Goal: Task Accomplishment & Management: Manage account settings

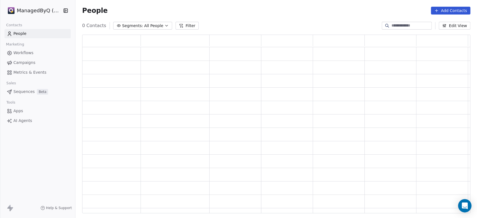
scroll to position [174, 383]
click at [24, 53] on span "Workflows" at bounding box center [23, 53] width 20 height 6
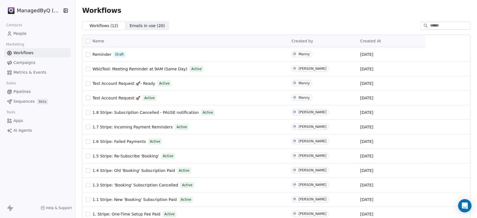
click at [33, 13] on html "ManagedByQ (FZE) Contacts People Marketing Workflows Campaigns Metrics & Events…" at bounding box center [238, 109] width 477 height 218
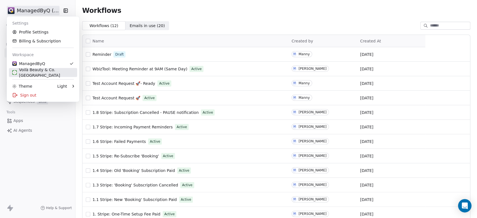
click at [31, 73] on div "Voilà Beauty & Co. [GEOGRAPHIC_DATA]" at bounding box center [42, 72] width 61 height 11
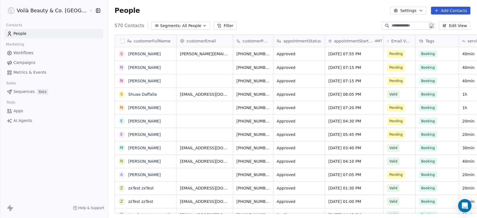
scroll to position [187, 389]
click at [23, 51] on span "Workflows" at bounding box center [23, 53] width 20 height 6
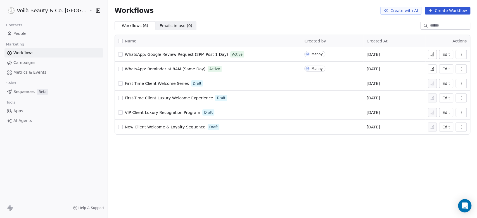
click at [132, 67] on span "WhatsApp: Reminder at 8AM (Same Day)" at bounding box center [165, 69] width 81 height 4
click at [431, 69] on icon at bounding box center [432, 69] width 4 height 4
click at [146, 68] on span "WhatsApp: Reminder at 12NN (Same Day)" at bounding box center [166, 69] width 83 height 4
click at [462, 70] on icon "button" at bounding box center [461, 69] width 4 height 4
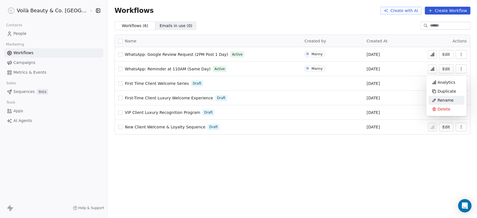
click at [444, 99] on span "Rename" at bounding box center [445, 100] width 16 height 6
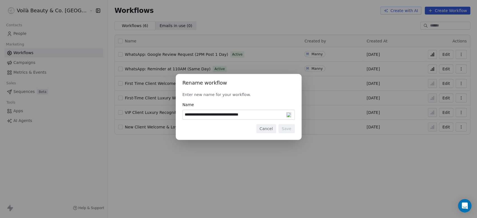
click at [231, 113] on input "**********" at bounding box center [239, 114] width 112 height 9
type input "**********"
click at [288, 129] on button "Save" at bounding box center [286, 128] width 16 height 9
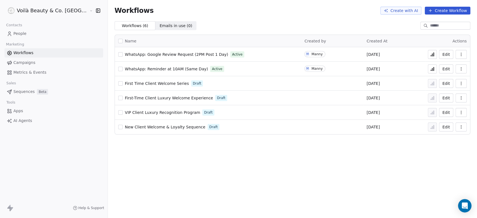
click at [431, 68] on icon at bounding box center [432, 69] width 4 height 4
click at [461, 54] on icon "button" at bounding box center [461, 54] width 0 height 0
click at [445, 54] on button "Edit" at bounding box center [446, 54] width 14 height 9
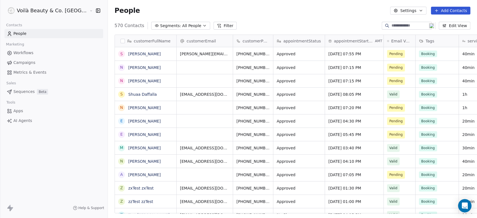
scroll to position [187, 389]
click at [39, 9] on html "Voilà Beauty & Co. Lounge Contacts People Marketing Workflows Campaigns Metrics…" at bounding box center [238, 109] width 477 height 218
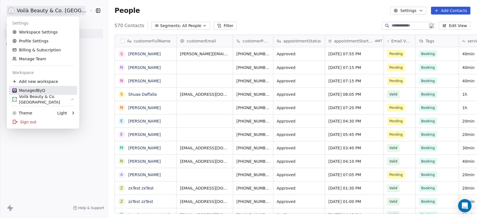
click at [40, 91] on div "ManagedByQ" at bounding box center [28, 91] width 33 height 6
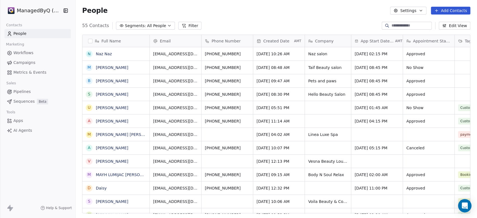
scroll to position [5, 5]
click at [18, 51] on span "Workflows" at bounding box center [23, 53] width 20 height 6
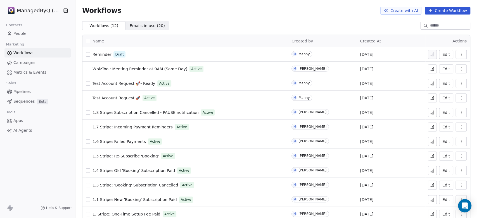
click at [130, 68] on span "WbizTool: Meeting Reminder at 9AM (Same Day)" at bounding box center [139, 69] width 95 height 4
click at [116, 83] on span "Test Account Request 🚀- Ready" at bounding box center [123, 83] width 63 height 4
click at [106, 97] on span "Test Account Request 🚀" at bounding box center [116, 98] width 48 height 4
click at [88, 82] on button "button" at bounding box center [88, 83] width 4 height 4
click at [88, 98] on button "button" at bounding box center [88, 98] width 4 height 4
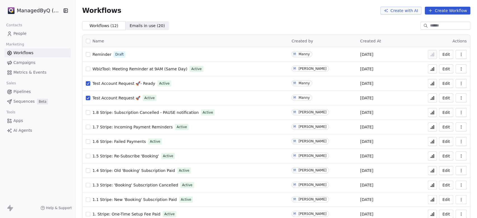
click at [461, 70] on icon "button" at bounding box center [461, 70] width 0 height 0
click at [432, 109] on div "Delete" at bounding box center [442, 109] width 36 height 9
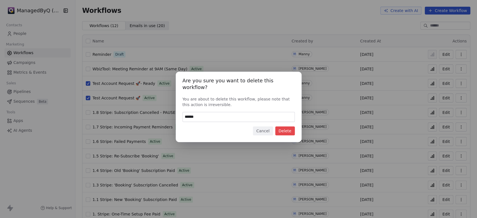
type input "******"
click at [289, 127] on button "Delete" at bounding box center [285, 131] width 20 height 9
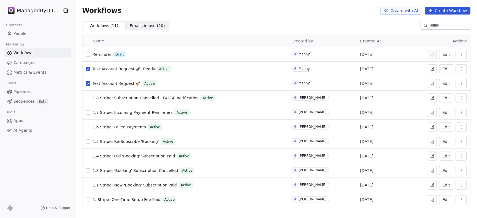
click at [20, 63] on span "Campaigns" at bounding box center [24, 63] width 22 height 6
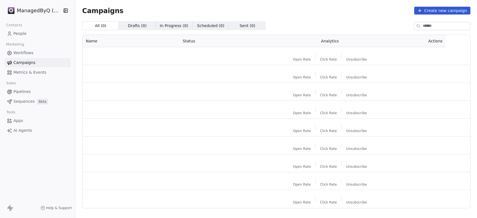
click at [24, 52] on span "Workflows" at bounding box center [23, 53] width 20 height 6
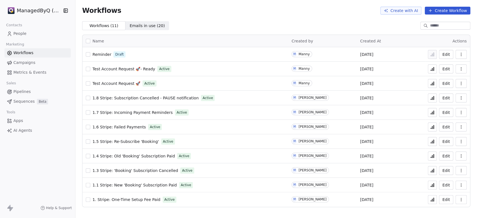
click at [97, 54] on span "Reminder" at bounding box center [101, 54] width 19 height 4
click at [140, 27] on span "Emails in use ( 20 )" at bounding box center [147, 26] width 35 height 6
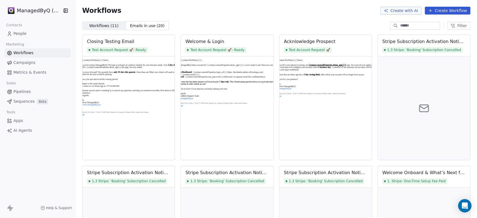
click at [102, 27] on span "Workflows ( 11 )" at bounding box center [103, 26] width 29 height 6
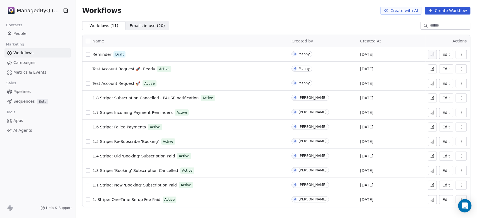
click at [65, 157] on div "ManagedByQ (FZE) Contacts People Marketing Workflows Campaigns Metrics & Events…" at bounding box center [37, 109] width 75 height 218
click at [87, 68] on button "button" at bounding box center [88, 69] width 4 height 4
click at [463, 70] on icon "button" at bounding box center [461, 69] width 4 height 4
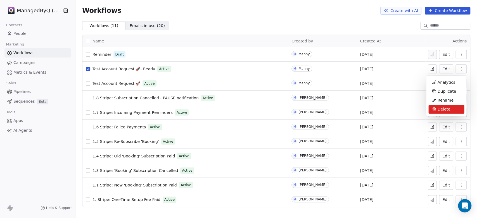
click at [442, 109] on span "Delete" at bounding box center [443, 109] width 13 height 6
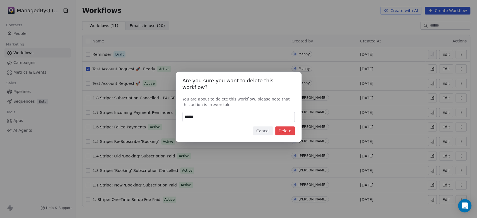
type input "******"
click at [289, 128] on button "Delete" at bounding box center [285, 131] width 20 height 9
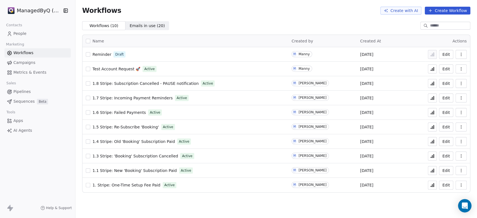
click at [87, 70] on button "button" at bounding box center [88, 69] width 4 height 4
click at [460, 69] on icon "button" at bounding box center [461, 69] width 4 height 4
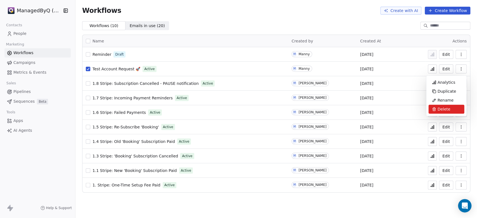
click at [442, 108] on span "Delete" at bounding box center [443, 109] width 13 height 6
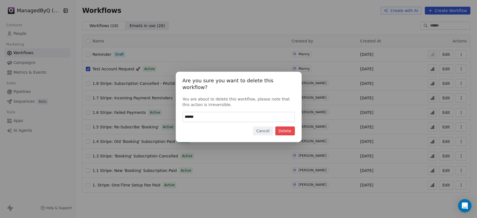
type input "******"
click at [291, 127] on button "Delete" at bounding box center [285, 131] width 20 height 9
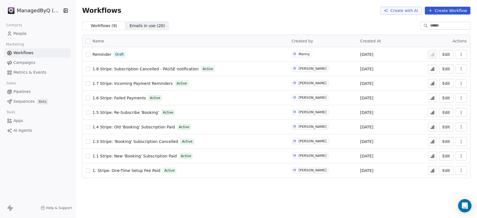
click at [98, 54] on span "Reminder" at bounding box center [101, 54] width 19 height 4
click at [35, 7] on html "ManagedByQ (FZE) Contacts People Marketing Workflows Campaigns Metrics & Events…" at bounding box center [238, 109] width 477 height 218
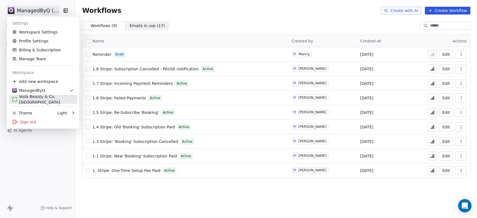
click at [33, 97] on div "Voilà Beauty & Co. [GEOGRAPHIC_DATA]" at bounding box center [42, 99] width 61 height 11
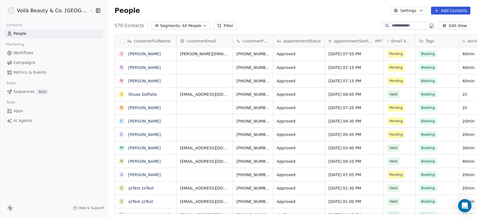
scroll to position [187, 389]
click at [25, 51] on span "Workflows" at bounding box center [23, 53] width 20 height 6
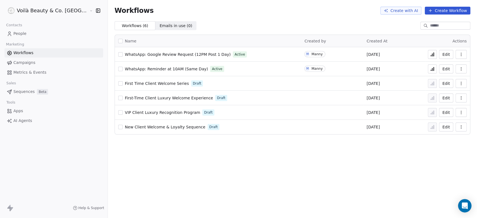
click at [140, 69] on span "WhatsApp: Reminder at 10AM (Same Day)" at bounding box center [166, 69] width 83 height 4
click at [26, 53] on span "Workflows" at bounding box center [23, 53] width 20 height 6
click at [127, 67] on span "WhatsApp: Reminder at 10AM (Same Day)" at bounding box center [166, 69] width 83 height 4
click at [432, 70] on icon at bounding box center [432, 69] width 1 height 2
